Goal: Information Seeking & Learning: Learn about a topic

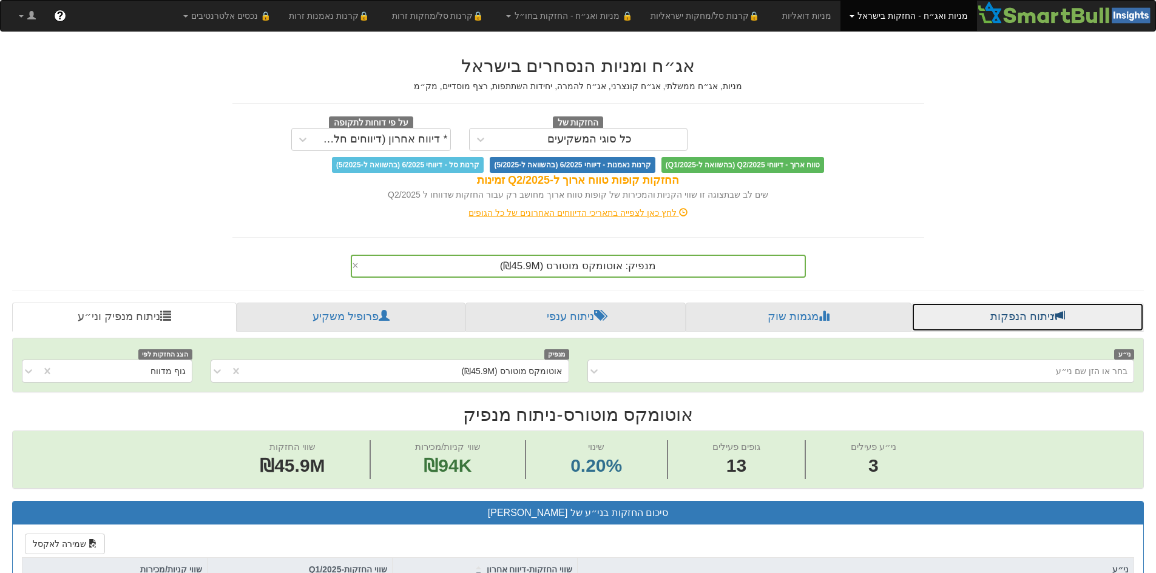
click at [1002, 310] on link "ניתוח הנפקות" at bounding box center [1027, 317] width 232 height 29
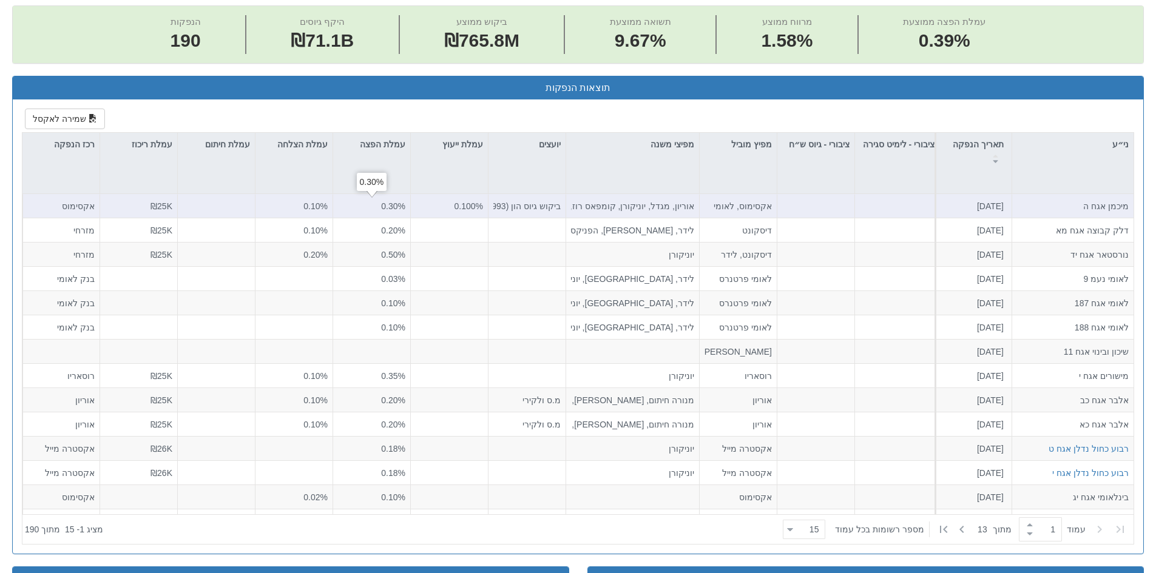
scroll to position [243, 0]
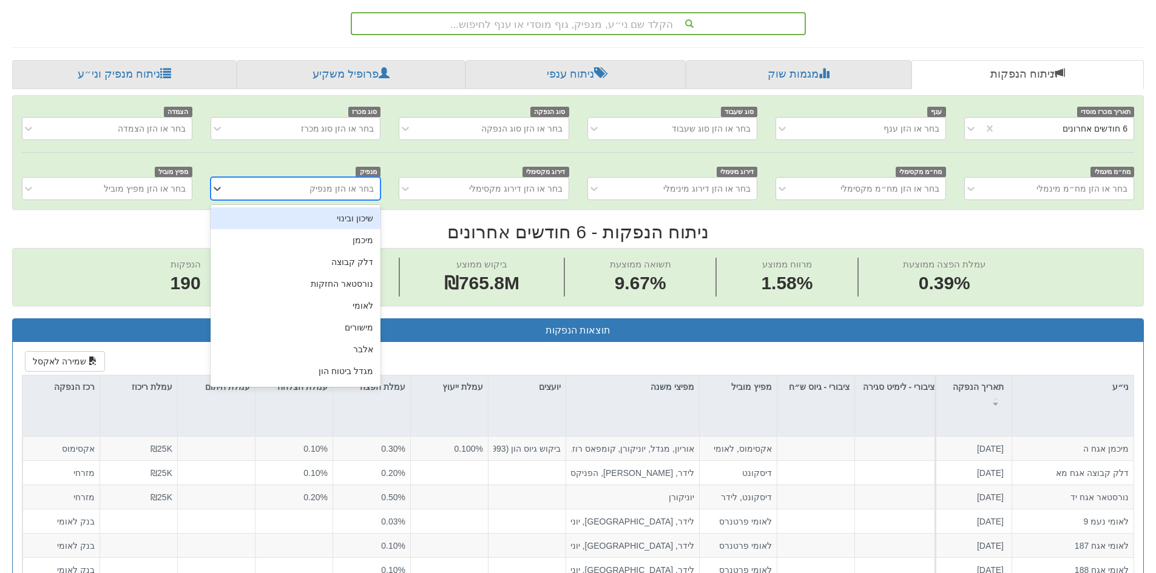
click at [367, 186] on div "בחר או הזן מנפיק" at bounding box center [341, 189] width 64 height 12
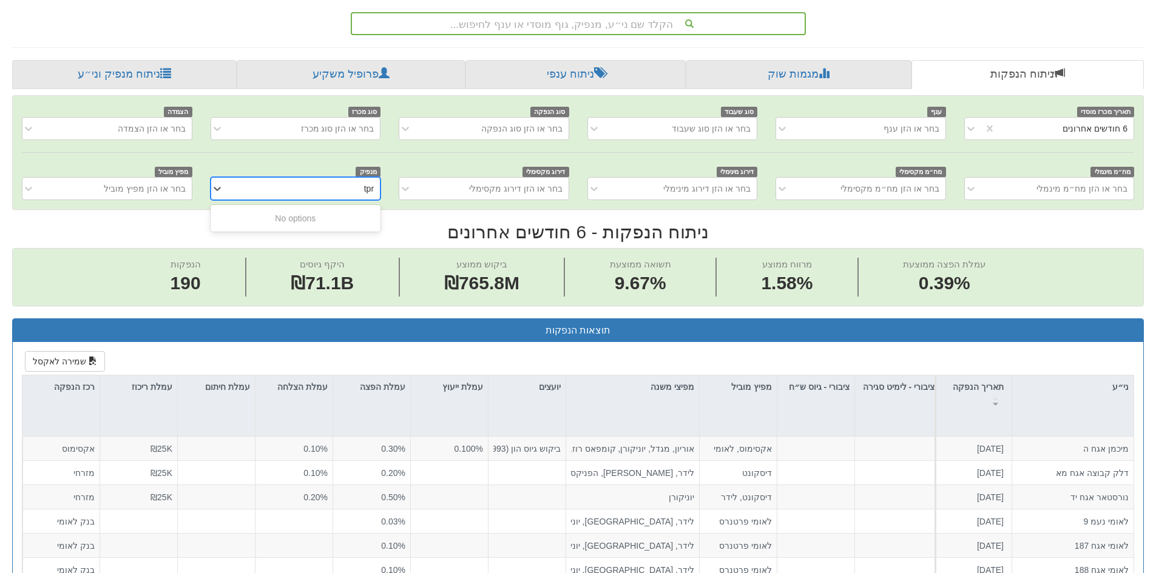
type input "tprh"
drag, startPoint x: 351, startPoint y: 184, endPoint x: 379, endPoint y: 187, distance: 28.0
click at [379, 187] on div "בחר או הזן מנפיק" at bounding box center [305, 188] width 150 height 19
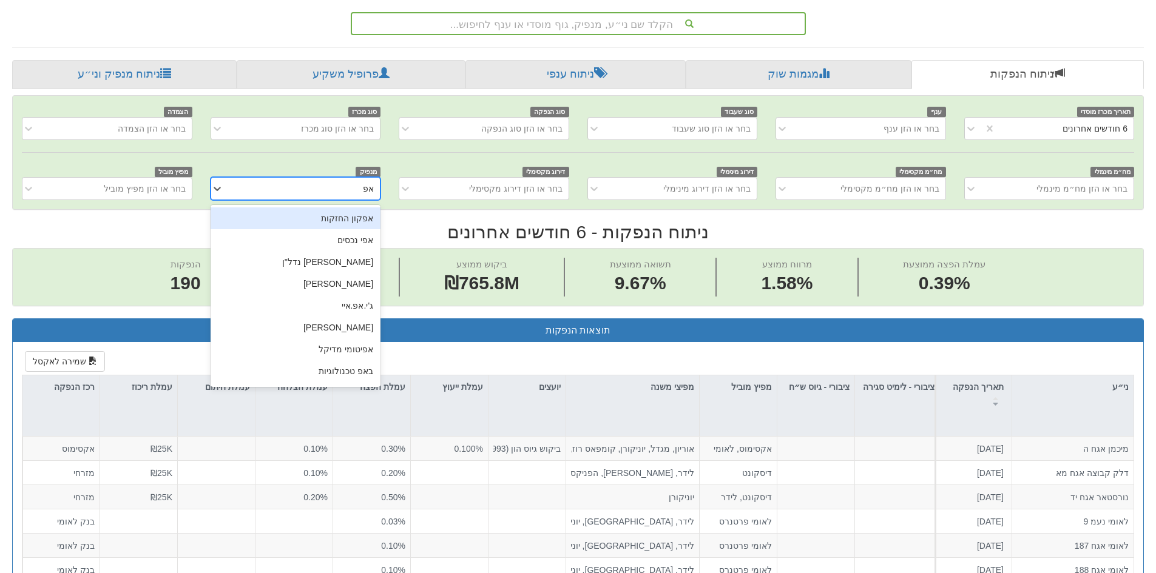
type input "אפר"
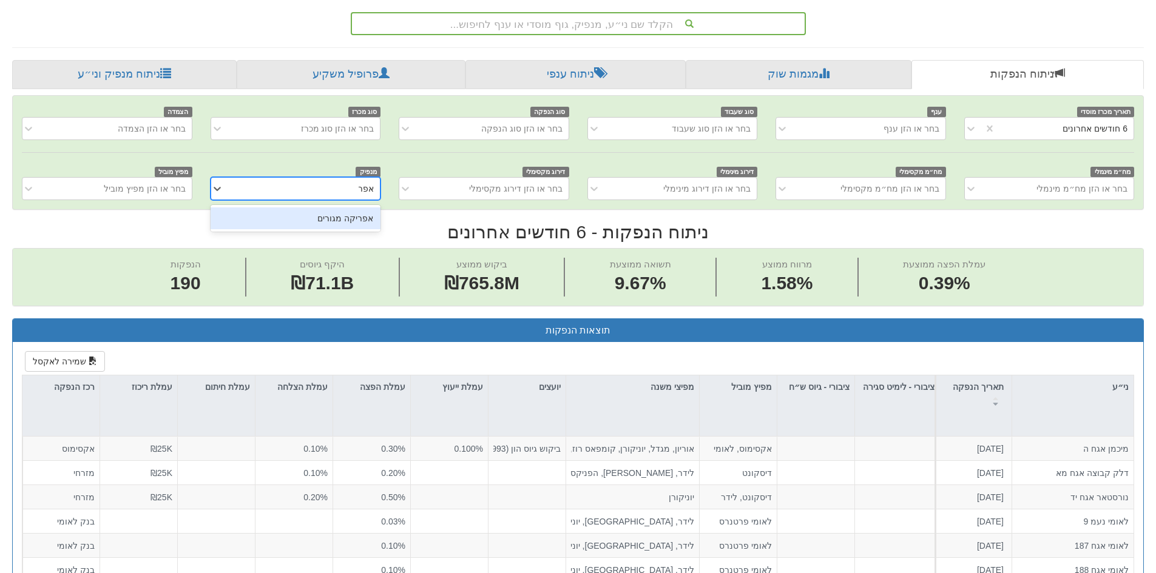
click at [340, 214] on div "אפריקה מגורים" at bounding box center [295, 218] width 170 height 22
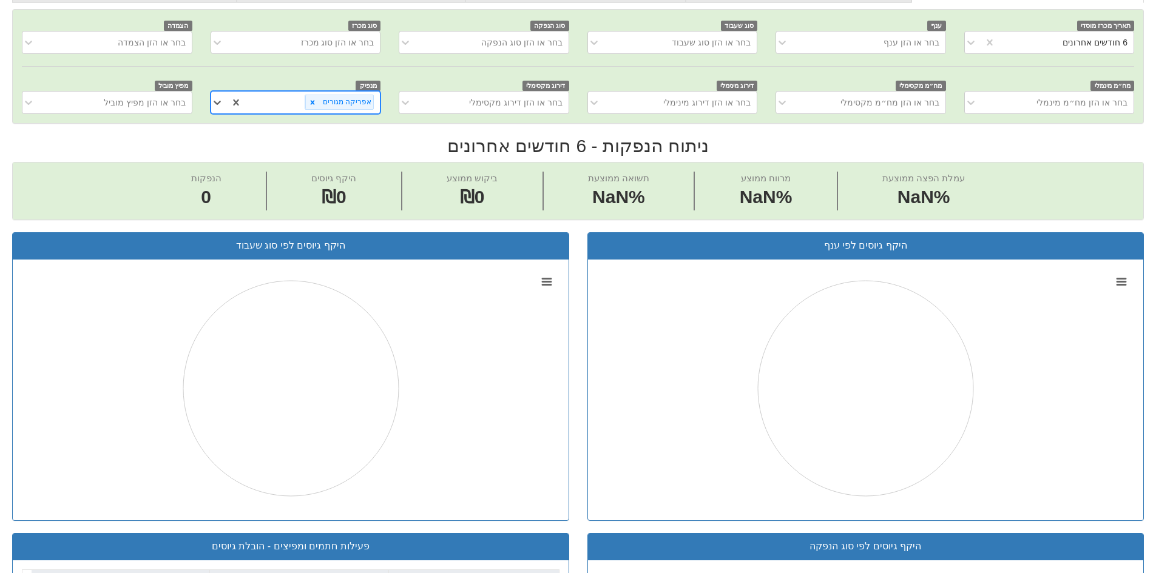
scroll to position [168, 0]
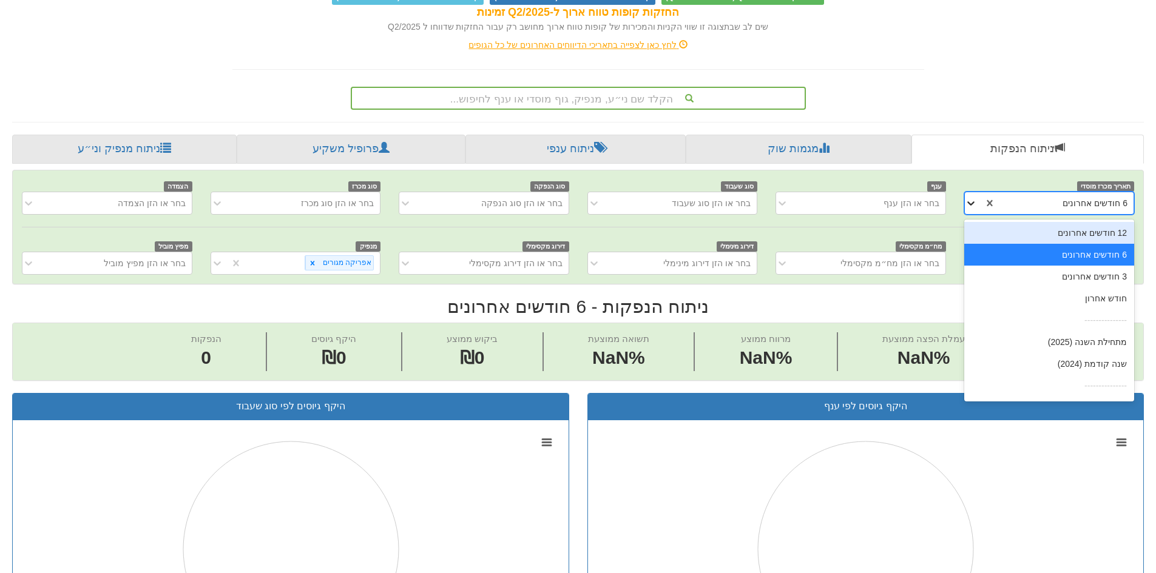
click at [976, 206] on icon at bounding box center [970, 203] width 12 height 12
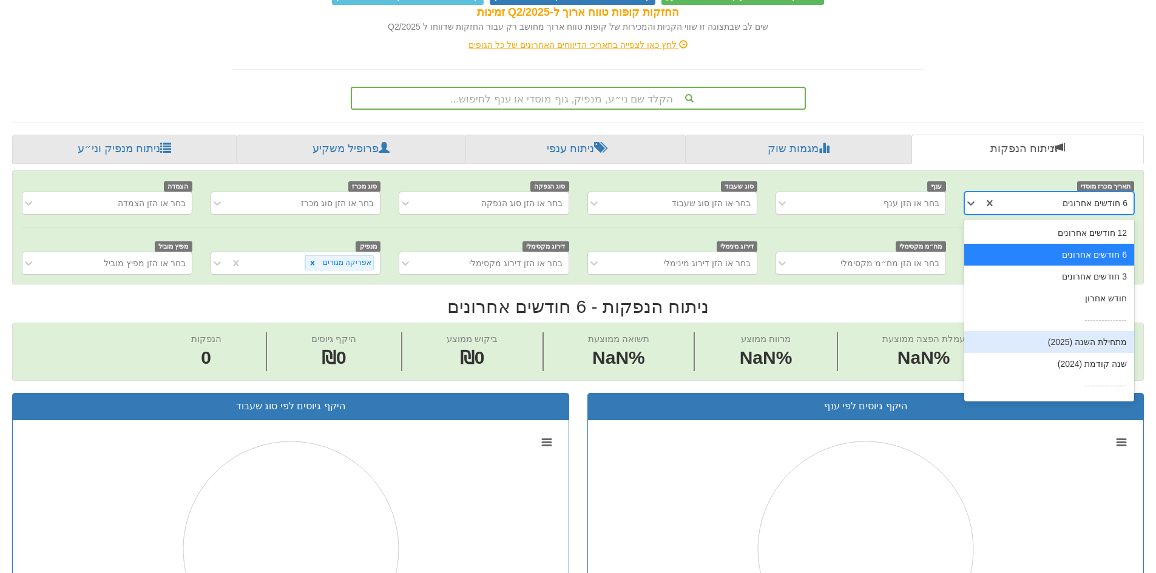
scroll to position [19, 0]
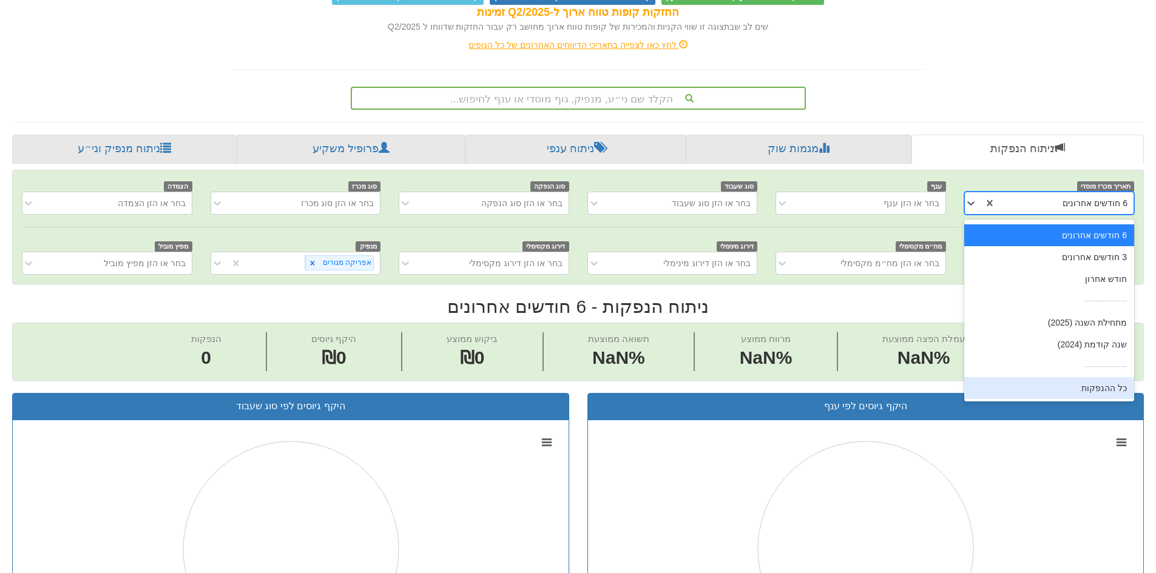
click at [1102, 387] on div "כל ההנפקות" at bounding box center [1049, 388] width 170 height 22
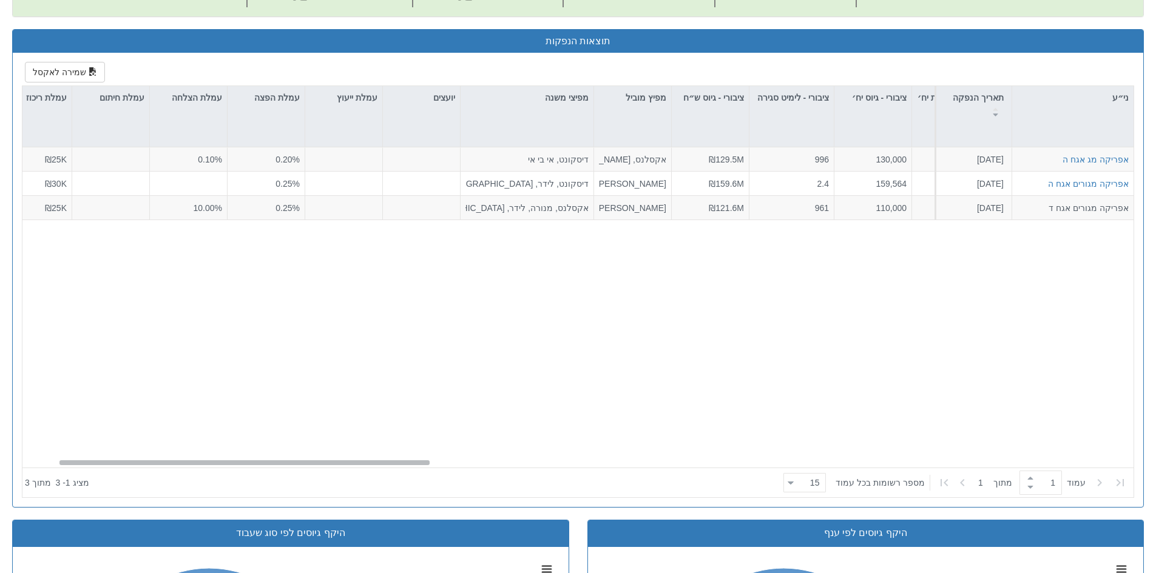
scroll to position [0, 87]
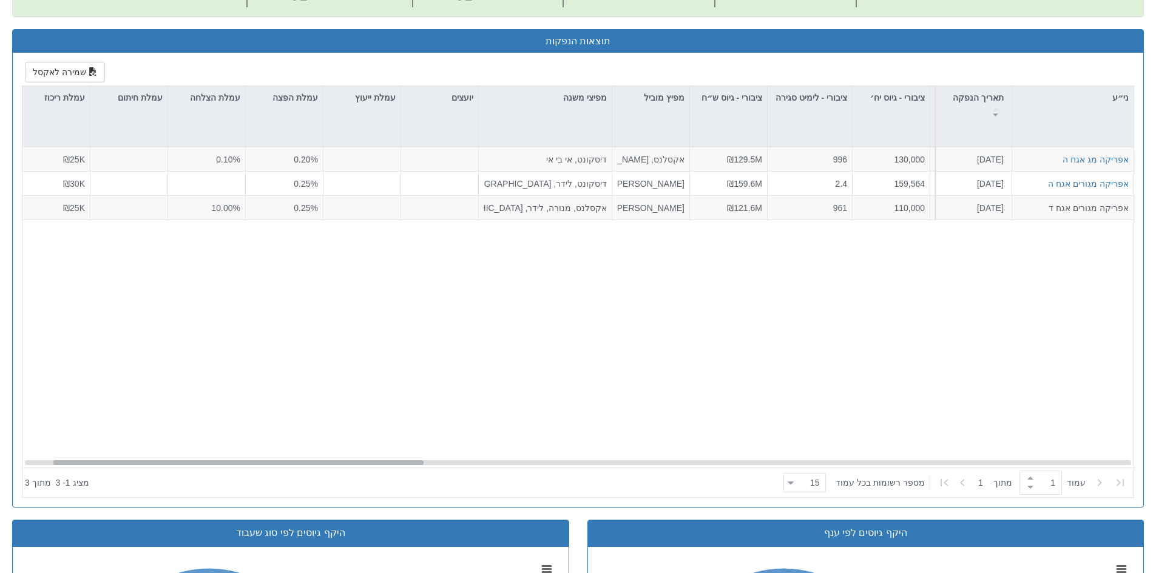
drag, startPoint x: 825, startPoint y: 463, endPoint x: 118, endPoint y: 462, distance: 706.7
click at [118, 462] on div at bounding box center [238, 462] width 370 height 5
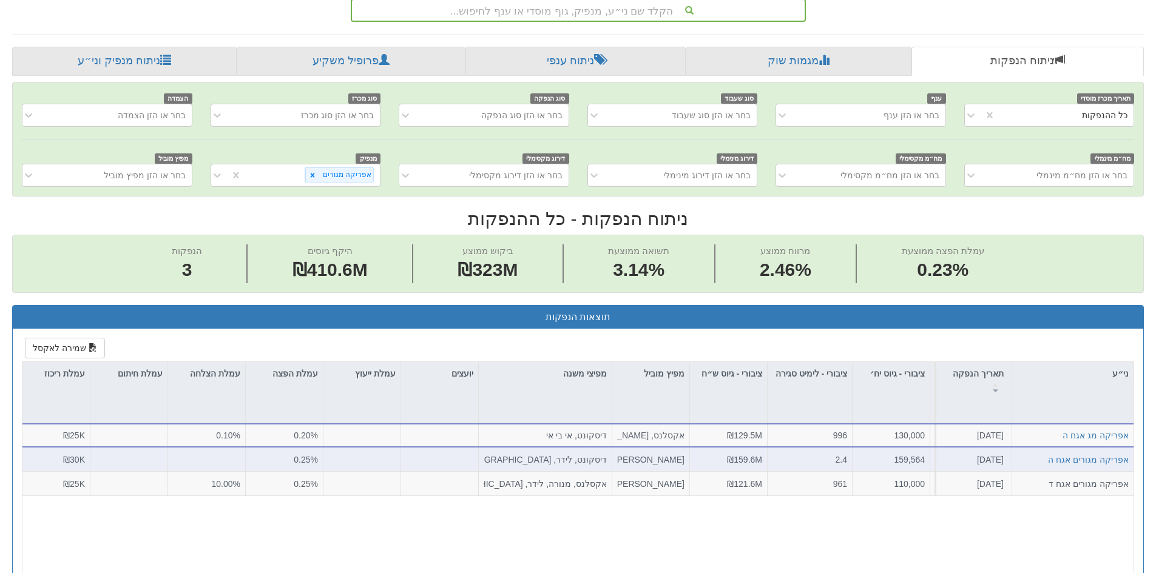
scroll to position [289, 0]
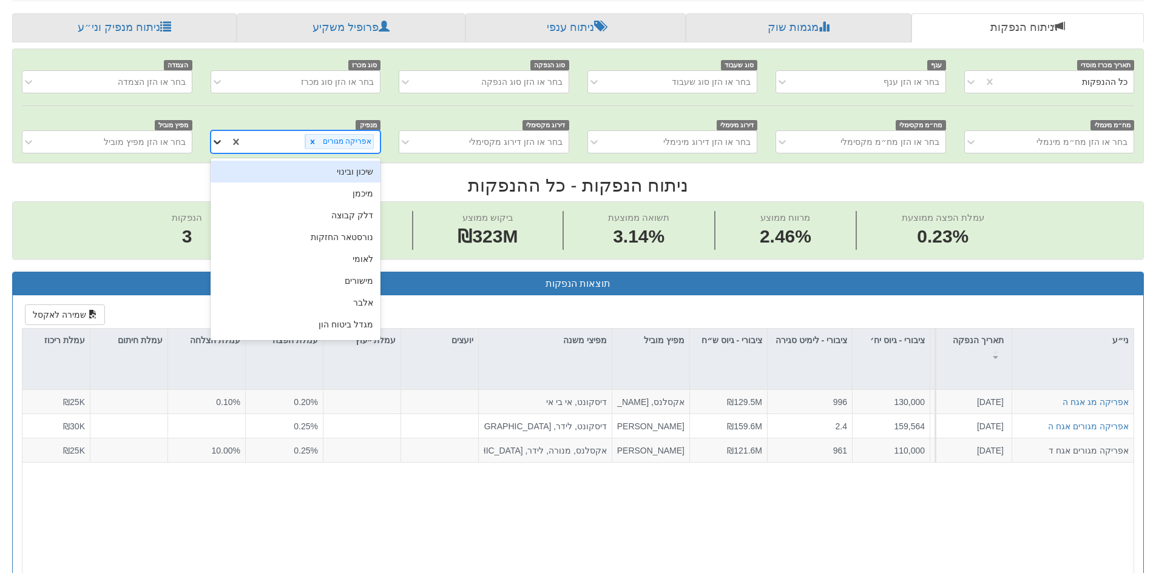
click at [217, 146] on icon at bounding box center [217, 142] width 12 height 12
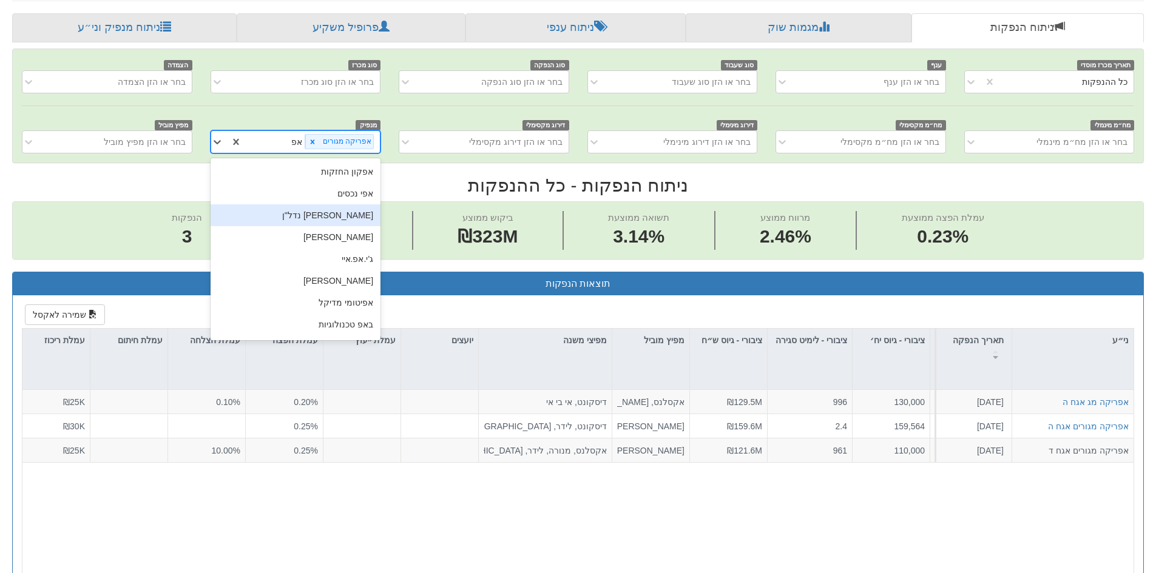
scroll to position [19, 0]
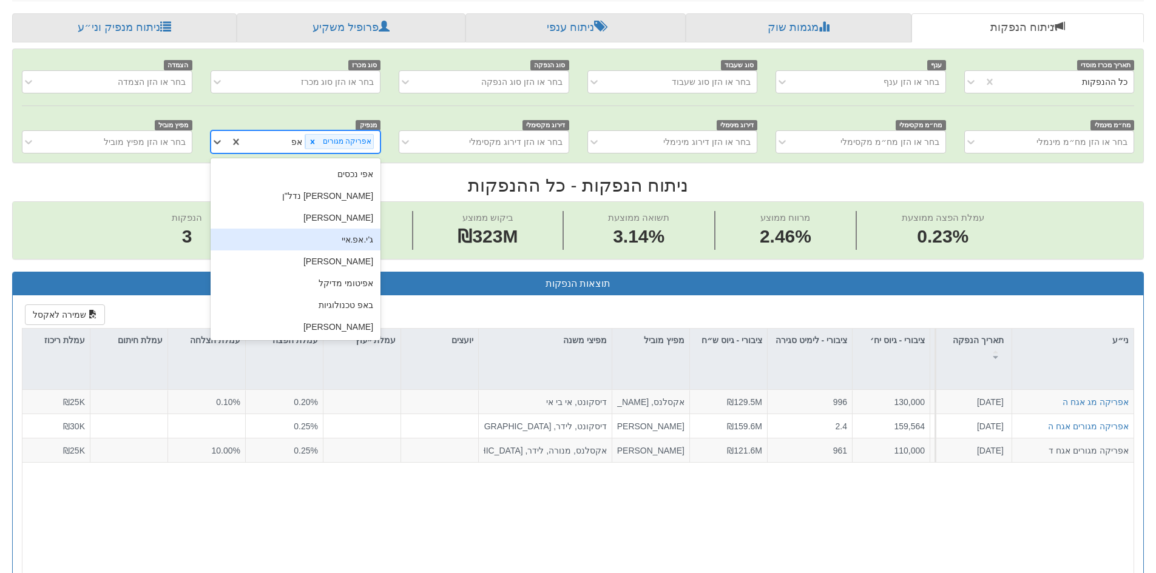
type input "אפ"
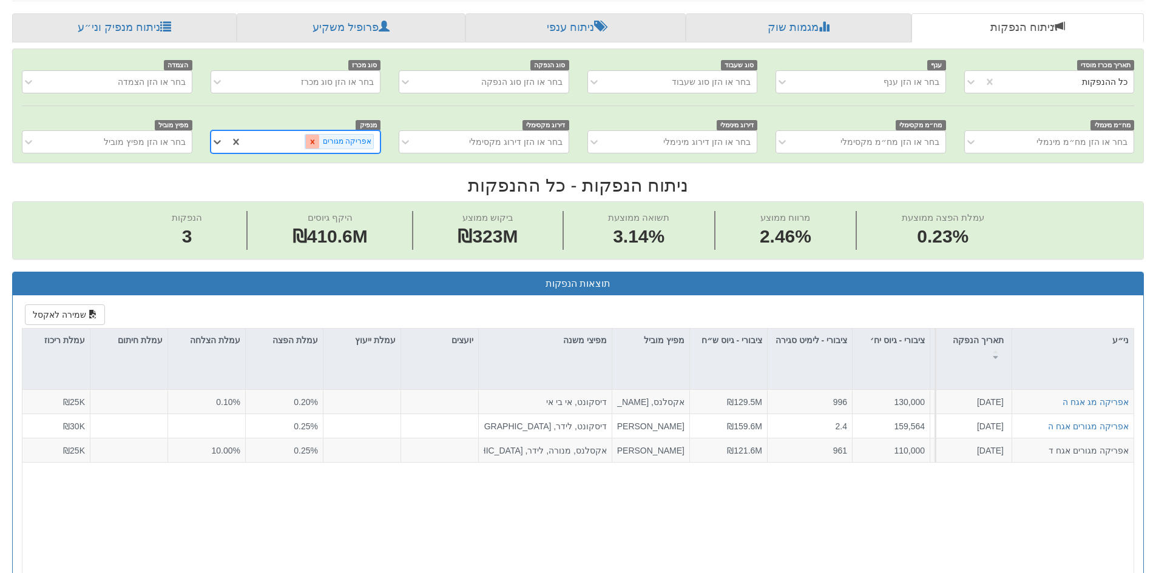
click at [317, 145] on icon at bounding box center [312, 142] width 8 height 8
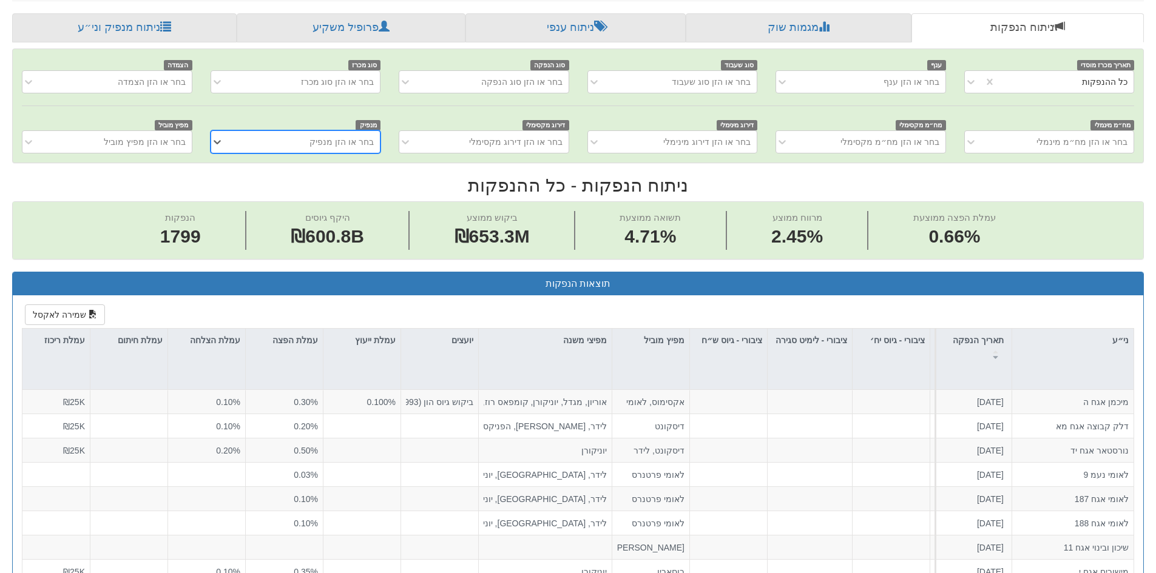
click at [327, 143] on div "בחר או הזן מנפיק" at bounding box center [341, 142] width 64 height 12
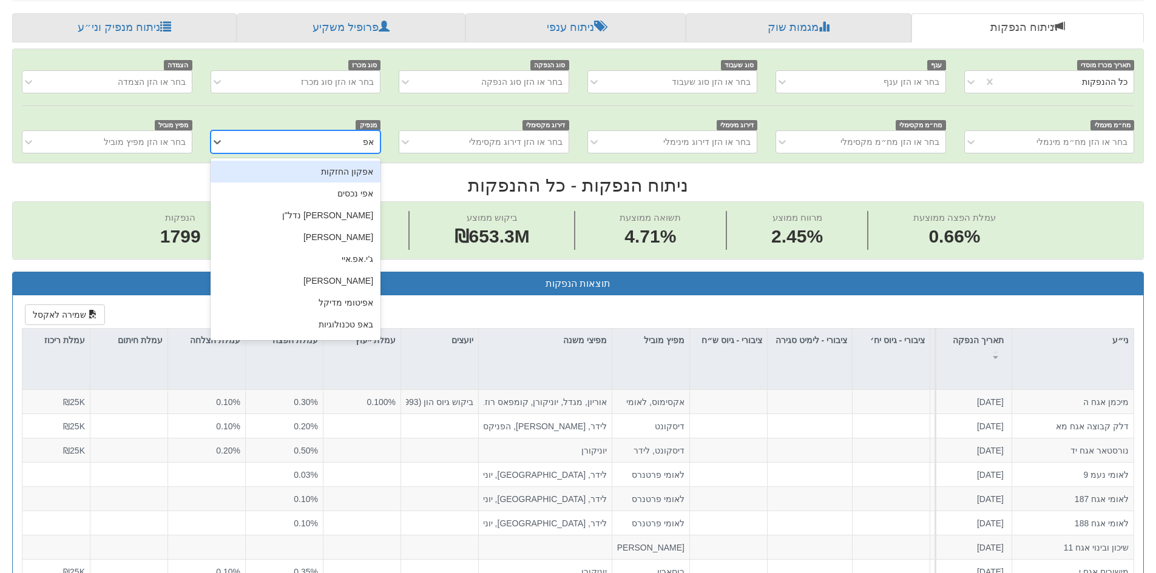
type input "אפי"
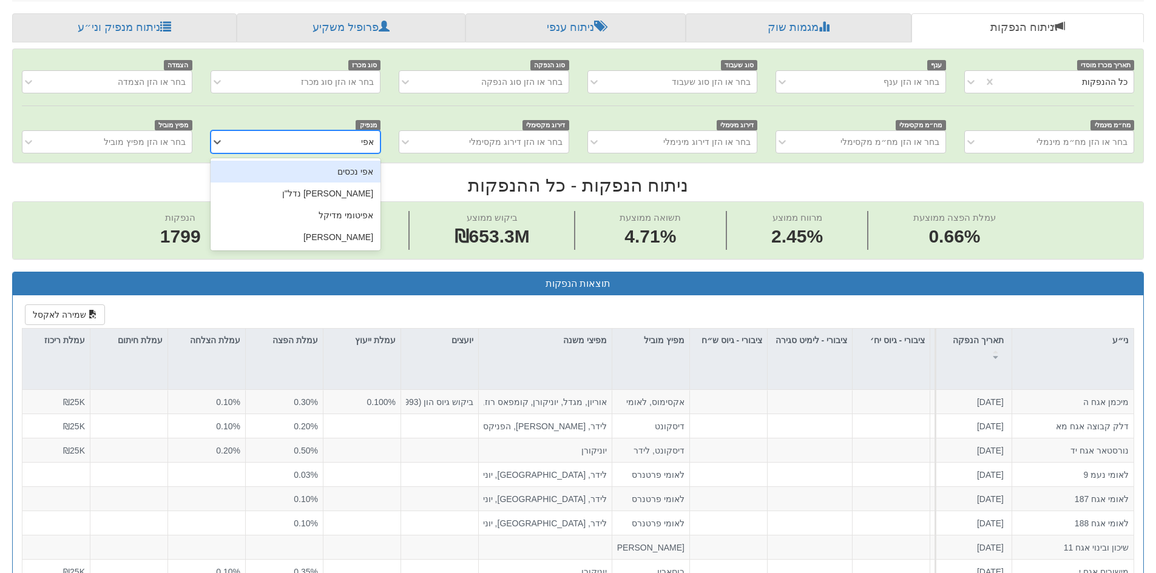
click at [334, 170] on div "אפי נכסים" at bounding box center [295, 172] width 170 height 22
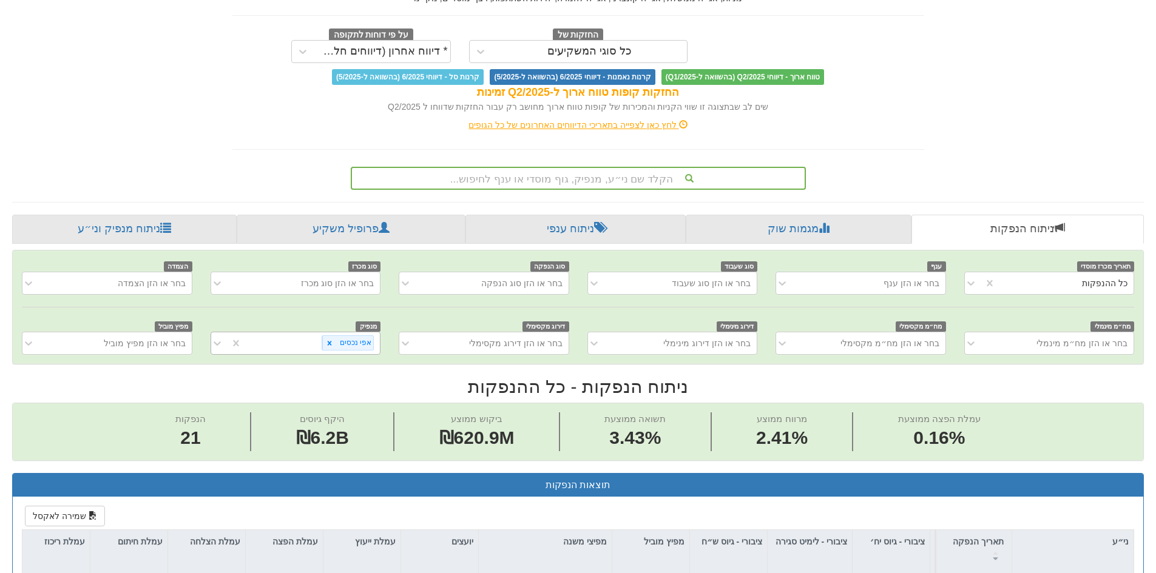
scroll to position [47, 0]
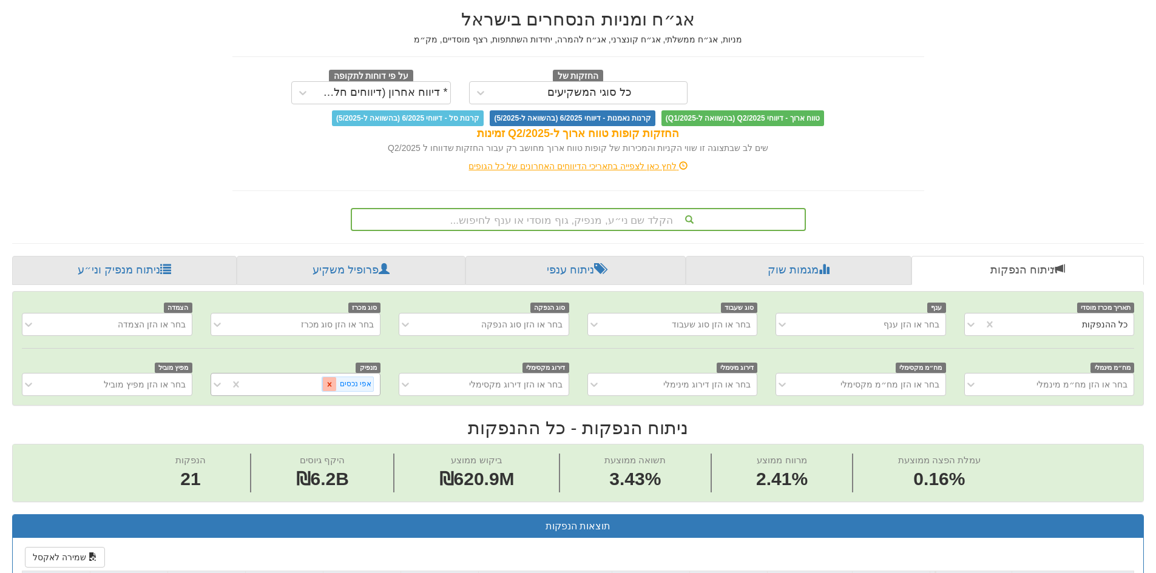
click at [332, 381] on icon at bounding box center [329, 384] width 8 height 8
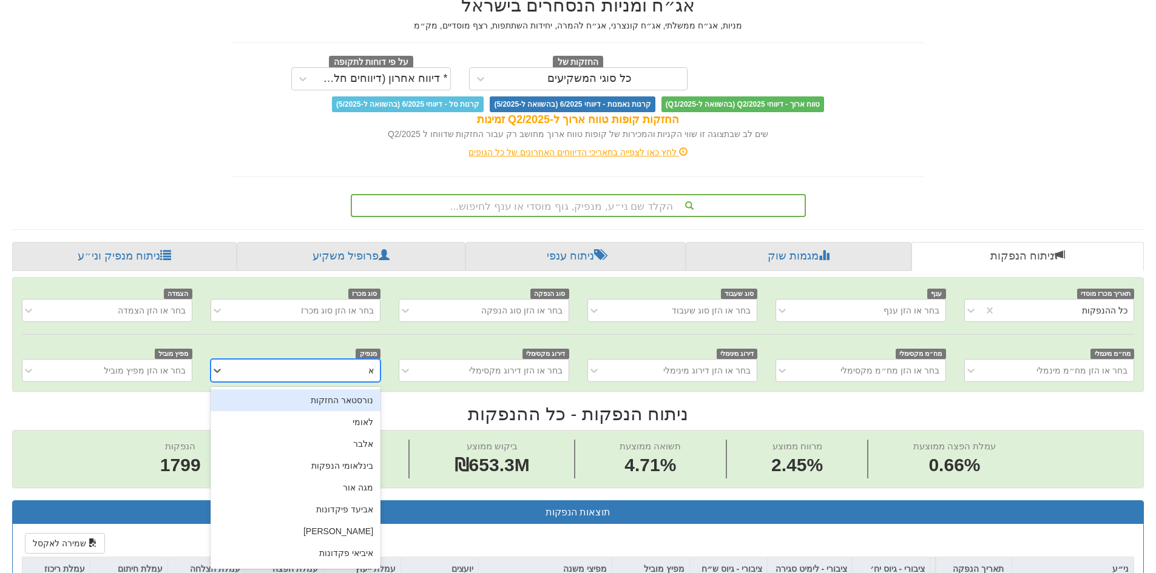
scroll to position [61, 0]
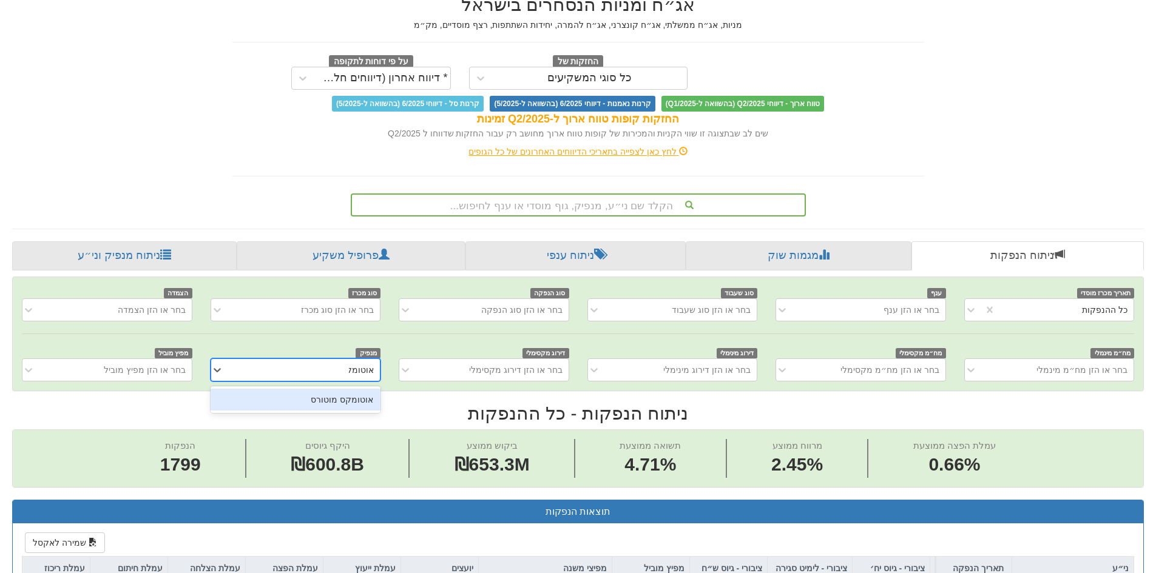
type input "אוטומקס"
click at [336, 397] on div "אוטומקס מוטורס" at bounding box center [295, 400] width 170 height 22
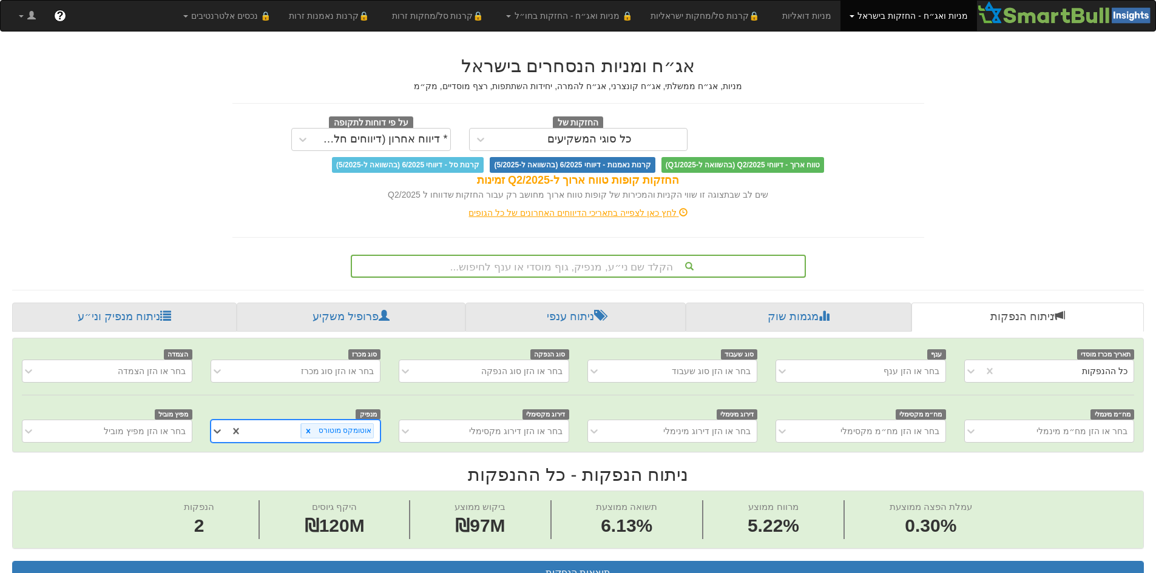
scroll to position [7, 0]
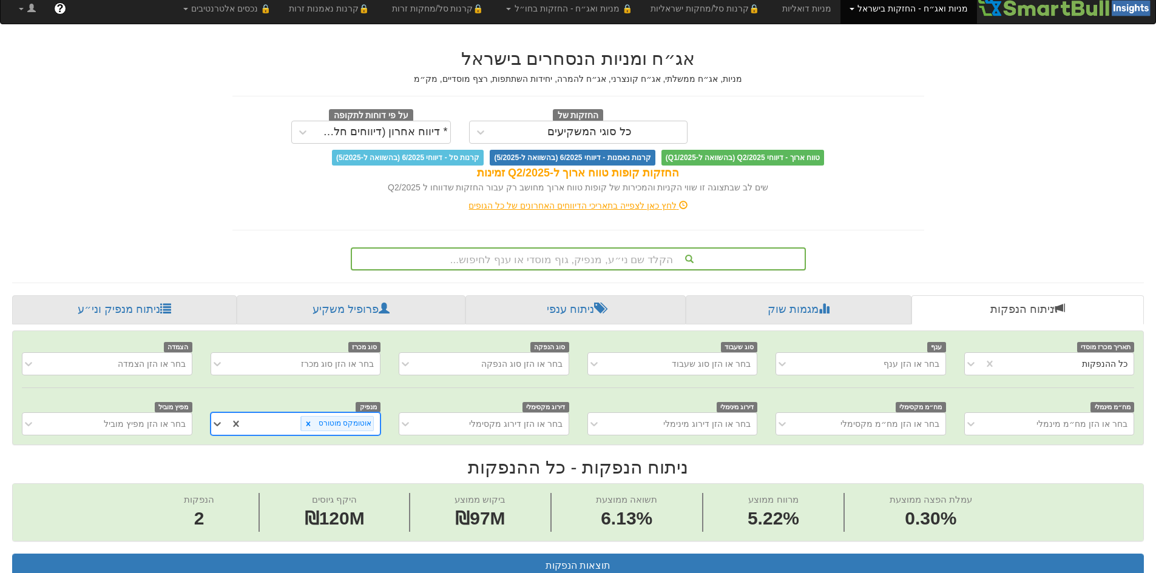
click at [568, 269] on div "הקלד שם ני״ע, מנפיק, גוף מוסדי או ענף לחיפוש..." at bounding box center [578, 259] width 453 height 21
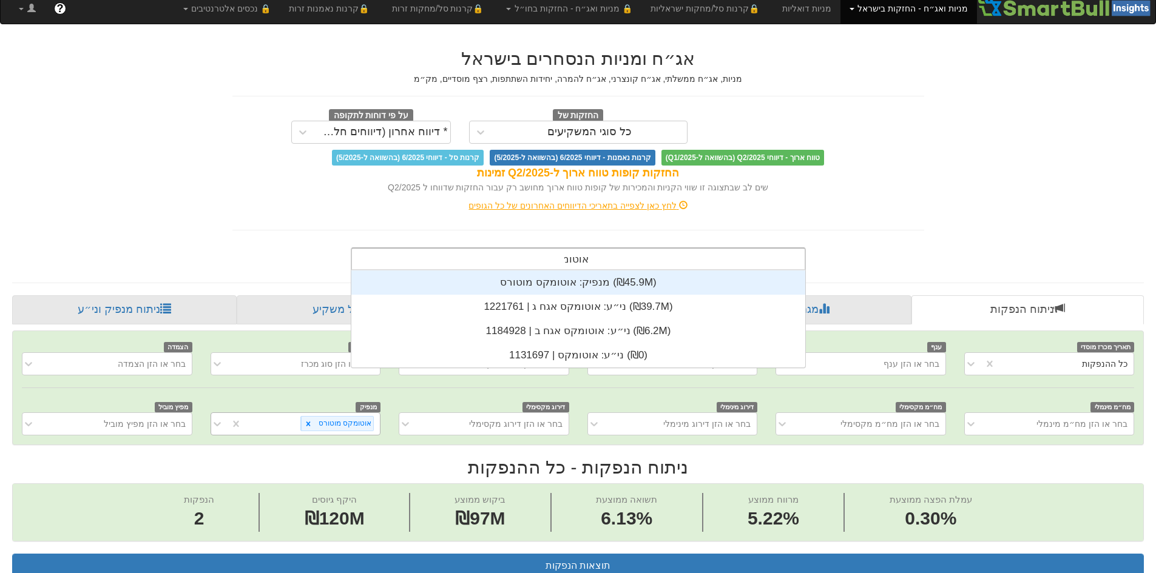
scroll to position [97, 0]
type input "אוטומקס"
click at [584, 288] on div "מנפיק: ‏אוטומקס מוטורס ‎(₪45.9M)‎" at bounding box center [578, 283] width 454 height 24
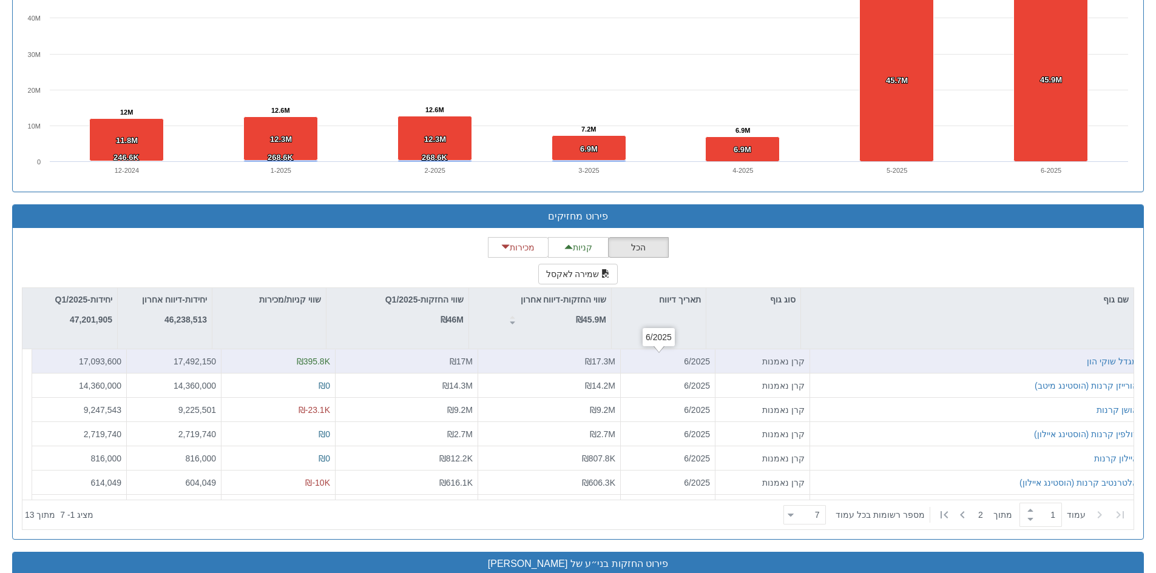
scroll to position [849, 0]
